Goal: Find specific page/section: Find specific page/section

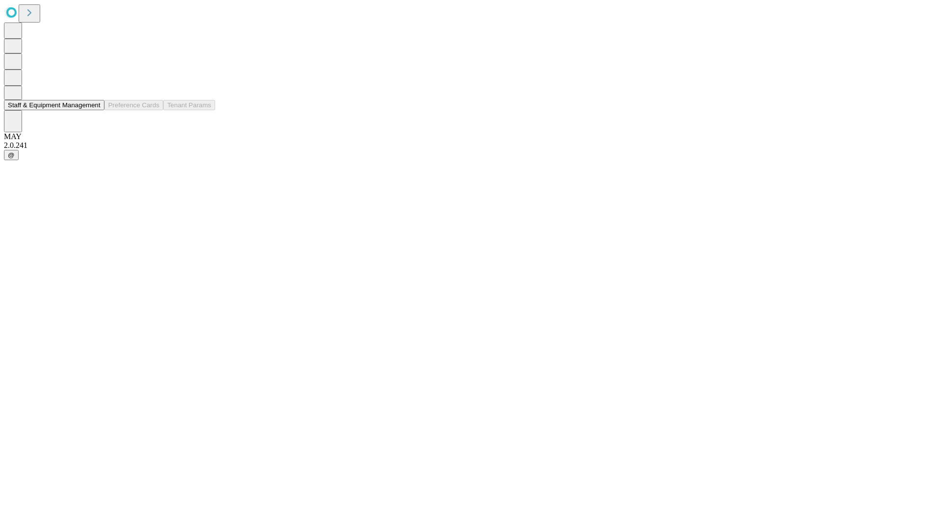
click at [94, 110] on button "Staff & Equipment Management" at bounding box center [54, 105] width 100 height 10
